Goal: Task Accomplishment & Management: Manage account settings

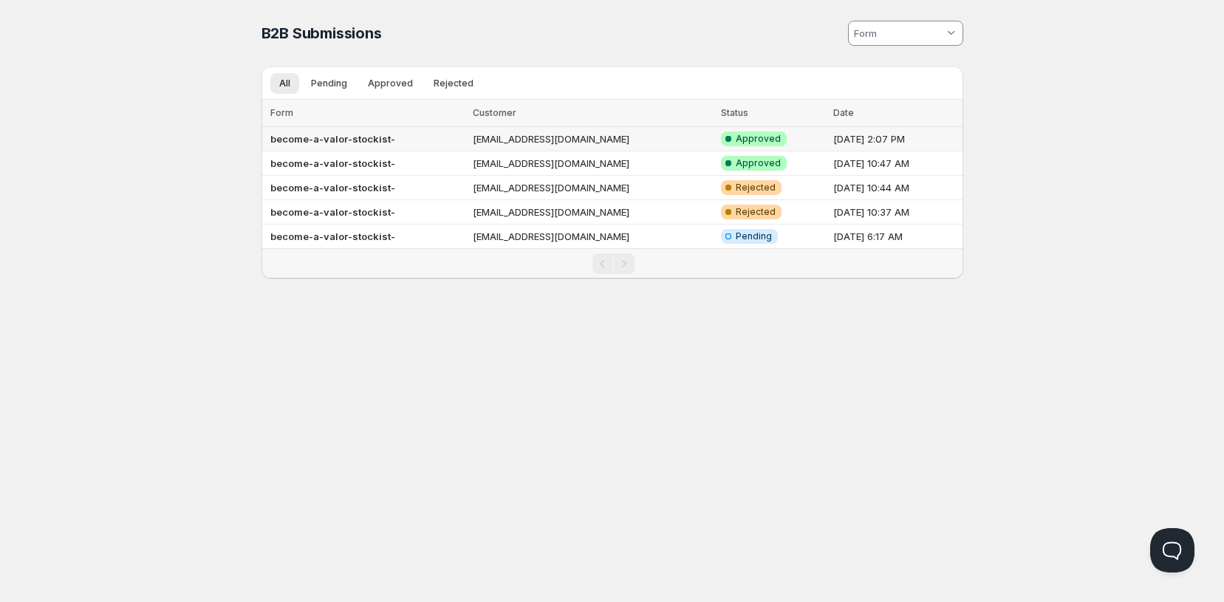
click at [369, 137] on b "become-a-valor-stockist-" at bounding box center [332, 139] width 125 height 12
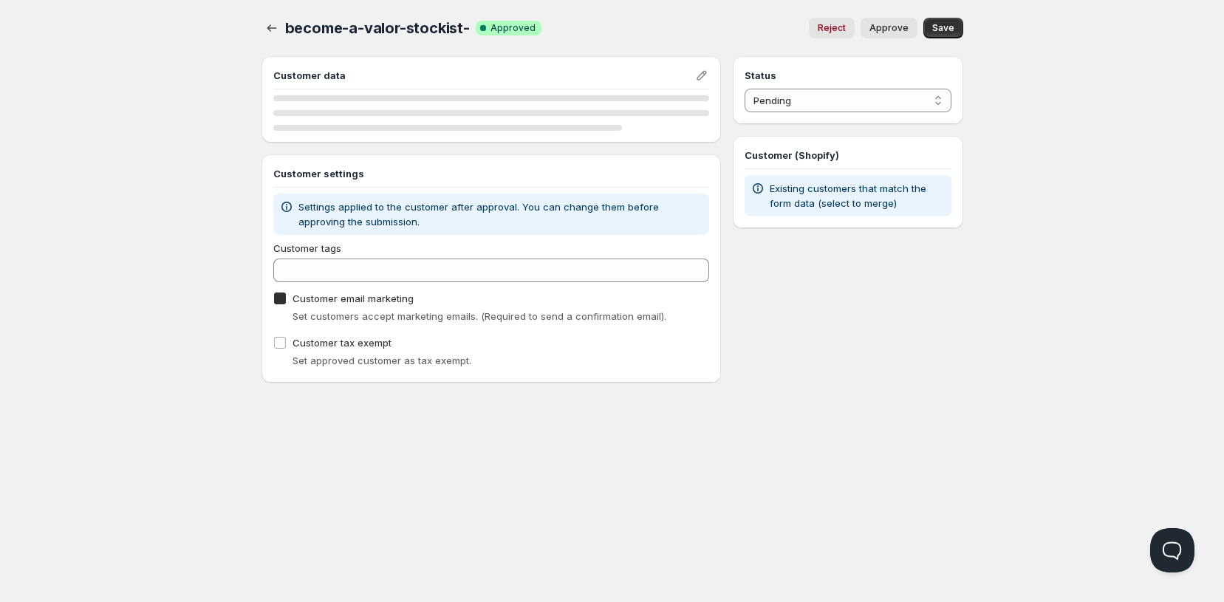
checkbox input "true"
select select "1"
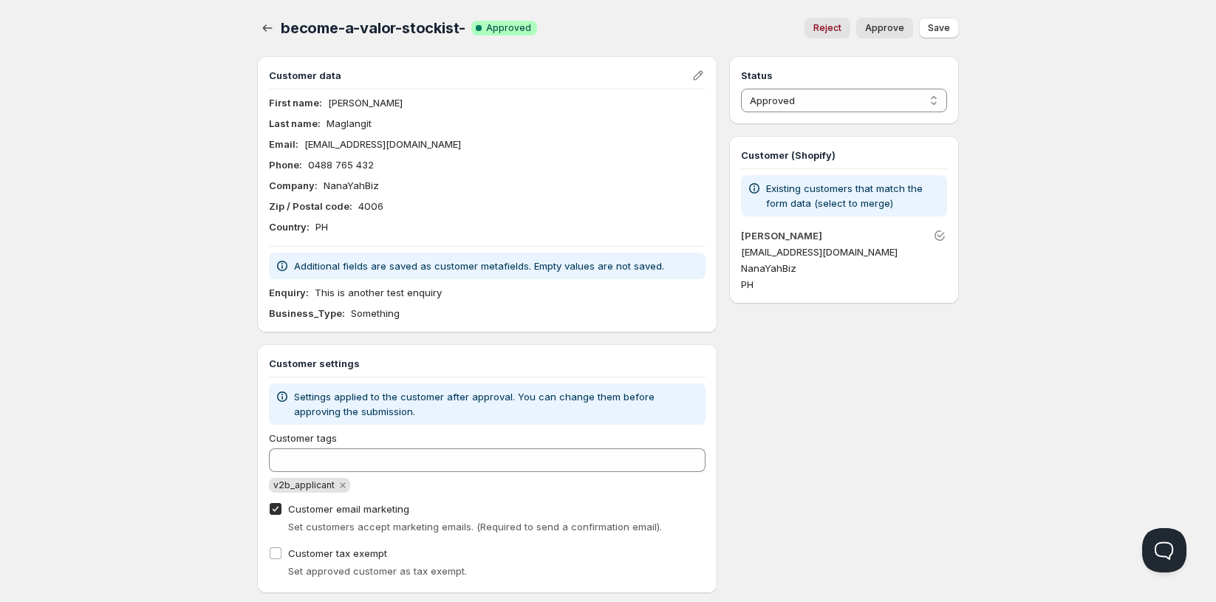
click at [930, 342] on div "Status Pending Approved Rejected Ignored Spam Approved Customer (Shopify) Exist…" at bounding box center [844, 324] width 230 height 537
click at [699, 72] on icon "Edit" at bounding box center [698, 76] width 10 height 10
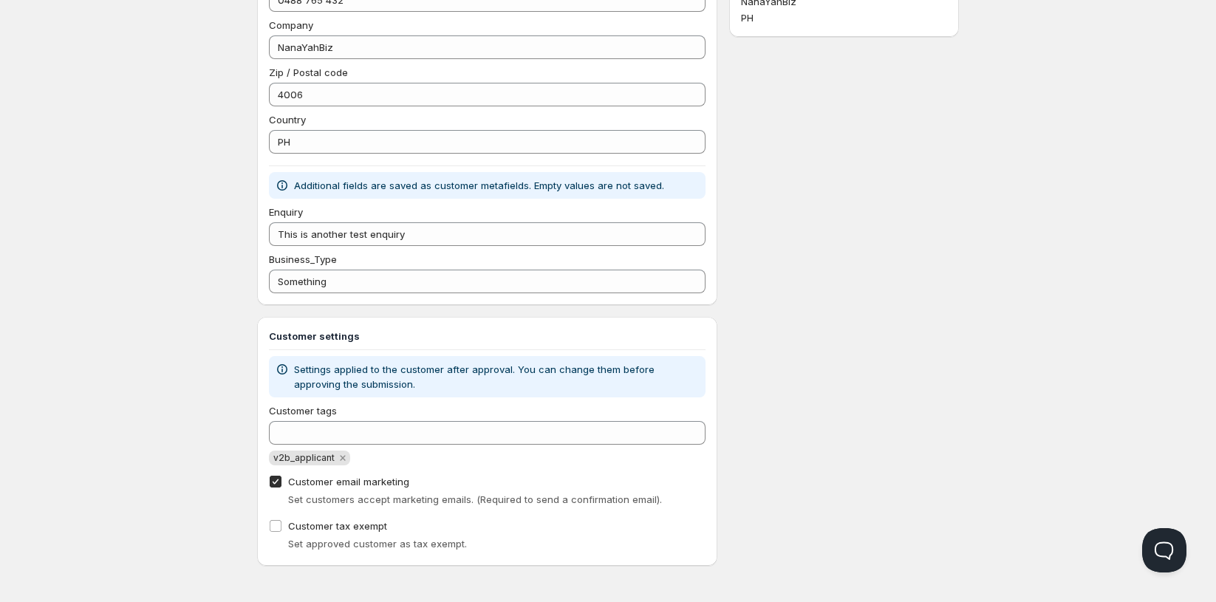
scroll to position [48, 0]
